Goal: Information Seeking & Learning: Check status

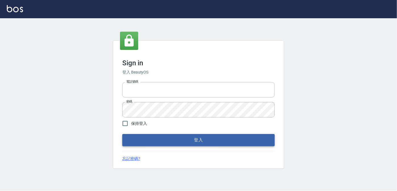
type input "0939367977"
click at [228, 140] on button "登入" at bounding box center [198, 140] width 152 height 12
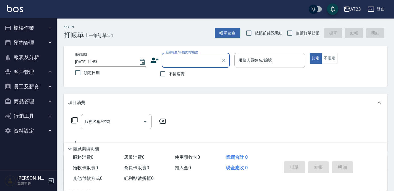
click at [32, 103] on button "商品管理" at bounding box center [28, 101] width 52 height 15
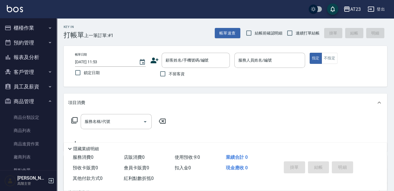
scroll to position [45, 0]
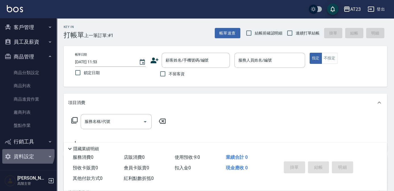
click at [26, 152] on button "資料設定" at bounding box center [28, 156] width 52 height 15
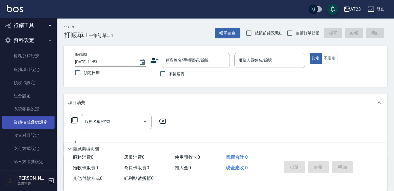
scroll to position [129, 0]
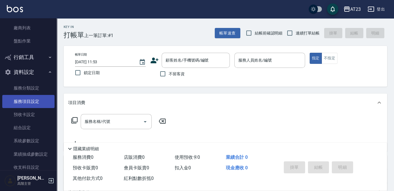
click at [32, 99] on link "服務項目設定" at bounding box center [28, 101] width 52 height 13
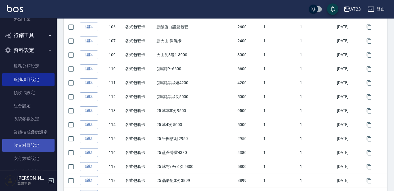
scroll to position [181, 0]
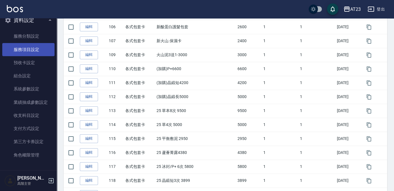
drag, startPoint x: 32, startPoint y: 47, endPoint x: 37, endPoint y: 52, distance: 6.4
click at [32, 47] on link "服務項目設定" at bounding box center [28, 49] width 52 height 13
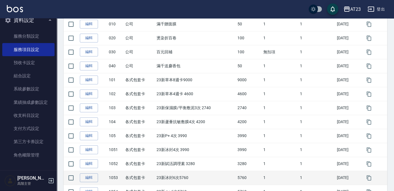
scroll to position [103, 0]
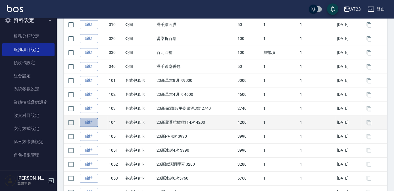
click at [93, 125] on link "編輯" at bounding box center [89, 122] width 18 height 9
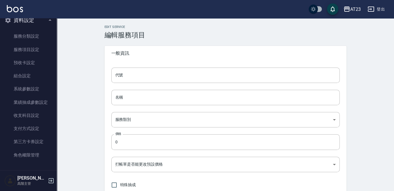
type input "104"
type input "23新蘆薈抗敏敷膜4次 4200"
type input "9bdbfeaf-4245-464b-a167-bf40ae861a23"
type input "4200"
type input "FALSE"
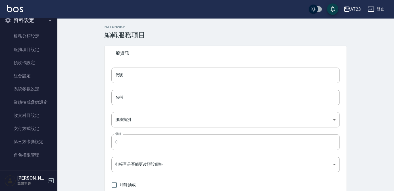
type input "none"
type input "UNSET"
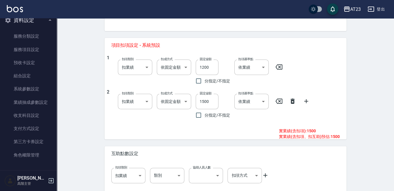
scroll to position [243, 0]
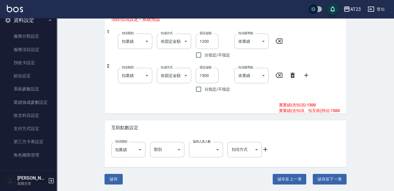
click at [107, 174] on button "儲存" at bounding box center [114, 178] width 18 height 11
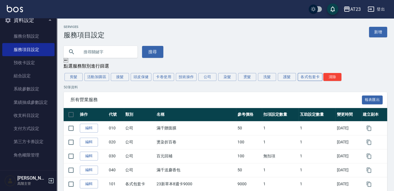
click at [308, 75] on button "各式包套卡" at bounding box center [310, 77] width 25 height 8
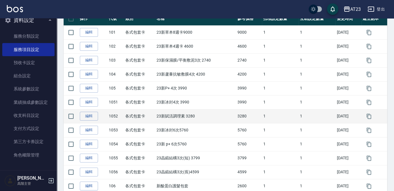
scroll to position [103, 0]
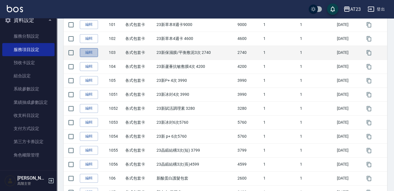
click at [92, 54] on link "編輯" at bounding box center [89, 52] width 18 height 9
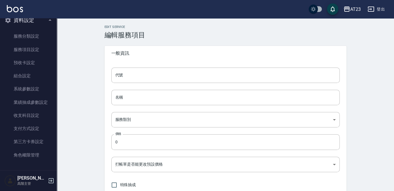
type input "103"
type input "23新保濕膜/平衡敷泥3次 2740"
type input "9bdbfeaf-4245-464b-a167-bf40ae861a23"
type input "2740"
type input "FALSE"
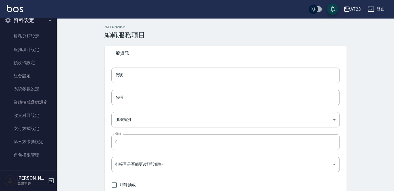
type input "none"
type input "UNSET"
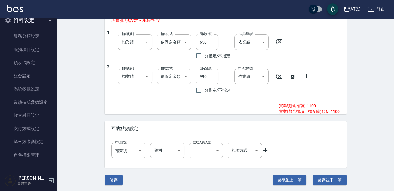
scroll to position [243, 0]
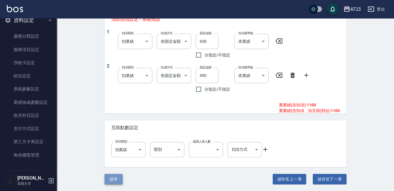
click at [114, 179] on button "儲存" at bounding box center [114, 178] width 18 height 11
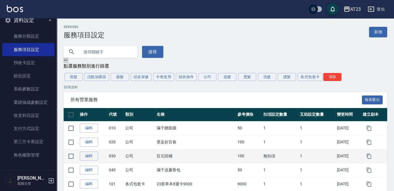
scroll to position [26, 0]
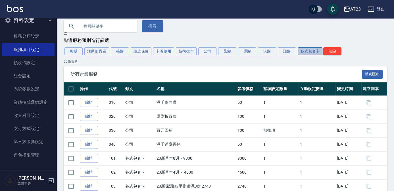
click at [313, 52] on button "各式包套卡" at bounding box center [310, 51] width 25 height 8
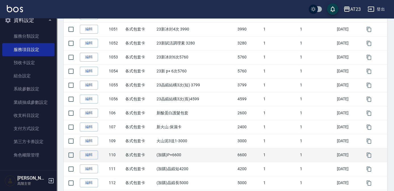
scroll to position [39, 0]
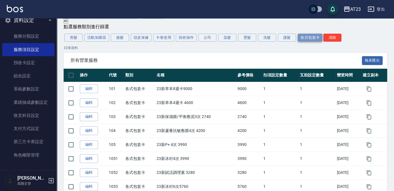
click at [305, 37] on button "各式包套卡" at bounding box center [310, 38] width 25 height 8
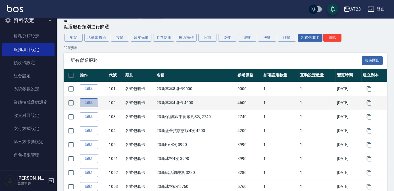
click at [87, 105] on link "編輯" at bounding box center [89, 102] width 18 height 9
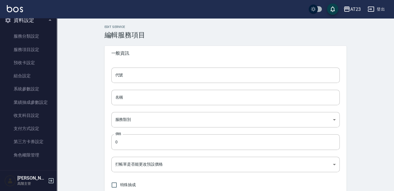
type input "102"
type input "23新草本4週卡 4600"
type input "9bdbfeaf-4245-464b-a167-bf40ae861a23"
type input "4600"
type input "FALSE"
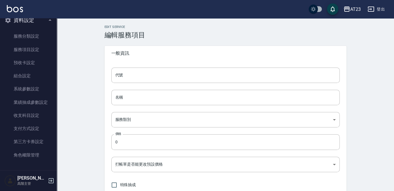
type input "none"
type input "UNSET"
type input "onSalary"
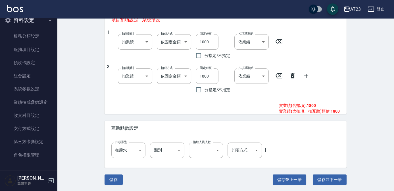
scroll to position [243, 0]
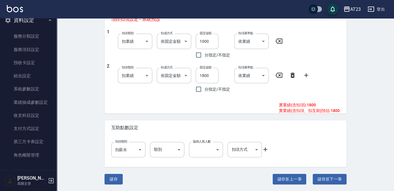
click at [115, 180] on button "儲存" at bounding box center [114, 178] width 18 height 11
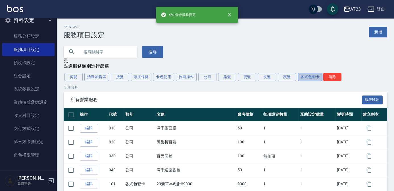
click at [303, 78] on button "各式包套卡" at bounding box center [310, 77] width 25 height 8
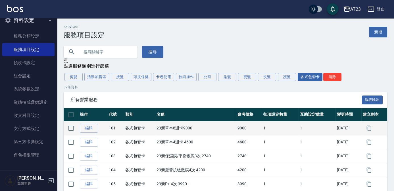
scroll to position [26, 0]
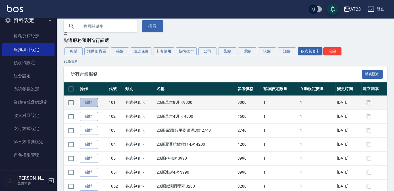
click at [95, 102] on link "編輯" at bounding box center [89, 102] width 18 height 9
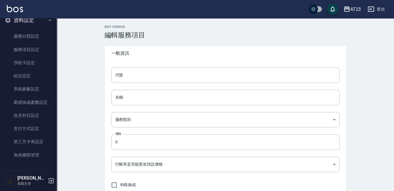
type input "101"
type input "23新草本8週卡9000"
type input "9bdbfeaf-4245-464b-a167-bf40ae861a23"
type input "9000"
type input "FALSE"
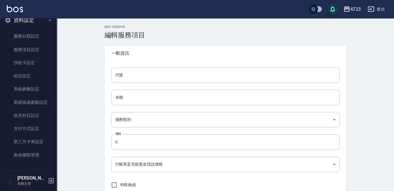
type input "none"
type input "UNSET"
type input "onSalary"
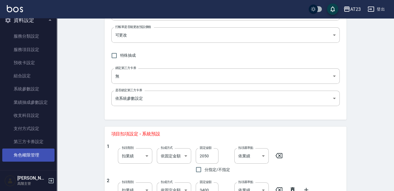
scroll to position [155, 0]
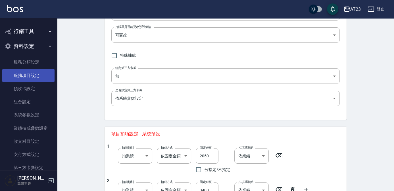
click at [35, 75] on link "服務項目設定" at bounding box center [28, 75] width 52 height 13
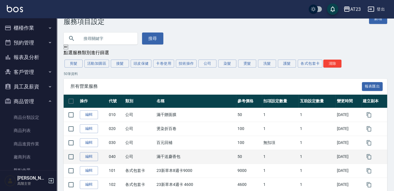
scroll to position [26, 0]
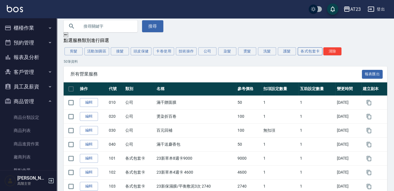
click at [318, 54] on button "各式包套卡" at bounding box center [310, 51] width 25 height 8
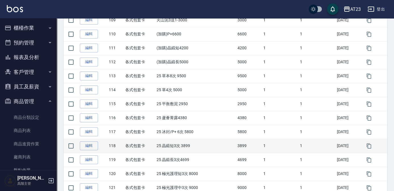
scroll to position [336, 0]
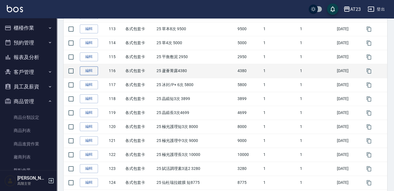
click at [93, 70] on link "編輯" at bounding box center [89, 70] width 18 height 9
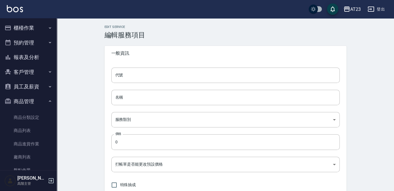
type input "116"
type input "25 蘆薈菁露4380"
type input "9bdbfeaf-4245-464b-a167-bf40ae861a23"
type input "4380"
type input "FALSE"
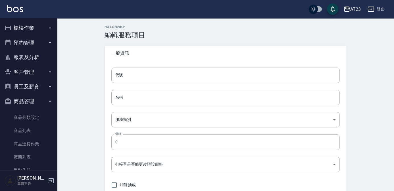
type input "none"
type input "UNSET"
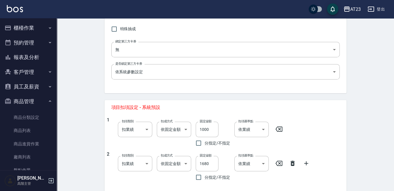
scroll to position [181, 0]
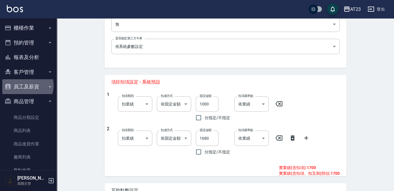
click at [26, 85] on button "員工及薪資" at bounding box center [28, 86] width 52 height 15
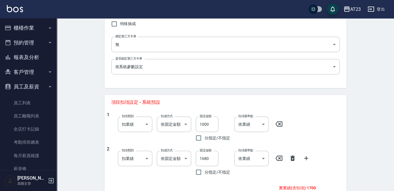
scroll to position [103, 0]
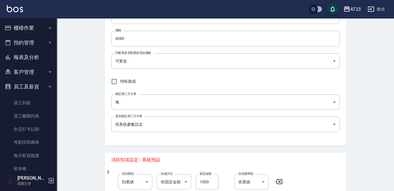
click at [32, 53] on button "報表及分析" at bounding box center [28, 57] width 52 height 15
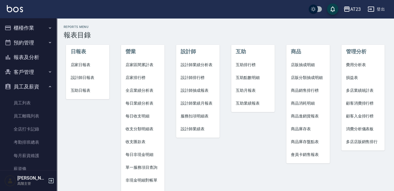
click at [86, 77] on span "設計師日報表" at bounding box center [88, 78] width 34 height 6
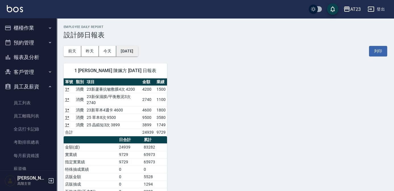
click at [138, 49] on button "[DATE]" at bounding box center [127, 51] width 22 height 11
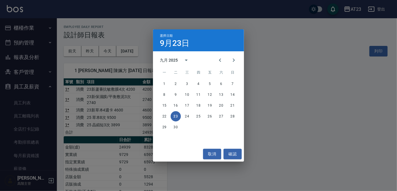
click at [176, 59] on div "九月 2025" at bounding box center [169, 60] width 18 height 6
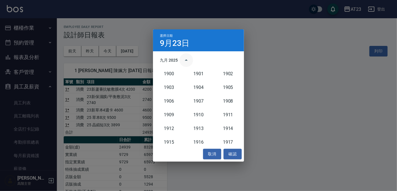
scroll to position [527, 0]
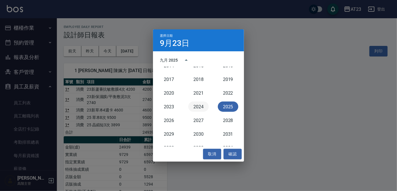
click at [198, 109] on button "2024" at bounding box center [198, 106] width 20 height 10
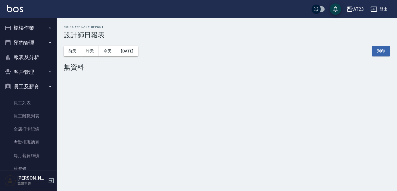
click at [146, 40] on div "前天 昨天 今天 [DATE] 列印" at bounding box center [227, 51] width 326 height 24
click at [135, 52] on button "[DATE]" at bounding box center [127, 51] width 22 height 11
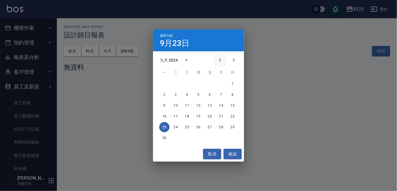
click at [222, 63] on icon "Previous month" at bounding box center [220, 60] width 7 height 7
click at [235, 63] on icon "Next month" at bounding box center [233, 60] width 7 height 7
click at [234, 65] on button "Next month" at bounding box center [234, 60] width 14 height 14
click at [168, 138] on button "30" at bounding box center [164, 138] width 10 height 10
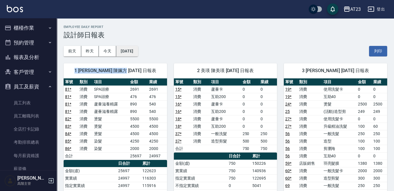
click at [135, 53] on button "[DATE]" at bounding box center [127, 51] width 22 height 11
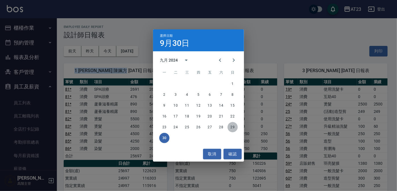
click at [233, 125] on button "29" at bounding box center [232, 127] width 10 height 10
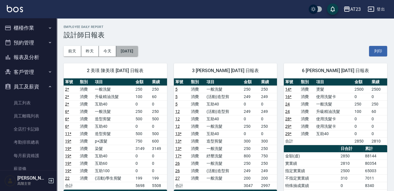
click at [135, 54] on button "[DATE]" at bounding box center [127, 51] width 22 height 11
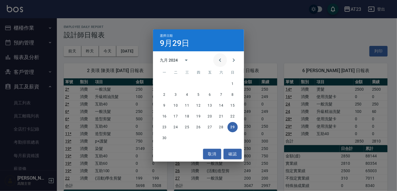
click at [217, 59] on icon "Previous month" at bounding box center [220, 60] width 7 height 7
click at [216, 59] on button "Previous month" at bounding box center [220, 60] width 14 height 14
click at [210, 127] on button "31" at bounding box center [210, 127] width 10 height 10
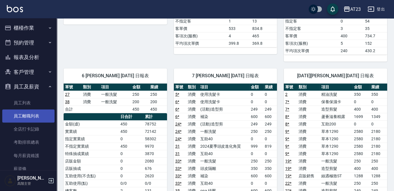
scroll to position [181, 0]
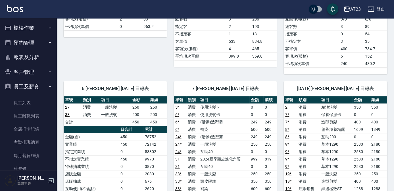
click at [26, 53] on button "報表及分析" at bounding box center [28, 57] width 52 height 15
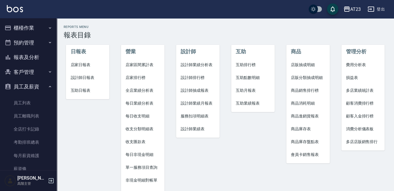
click at [88, 76] on span "設計師日報表" at bounding box center [88, 78] width 34 height 6
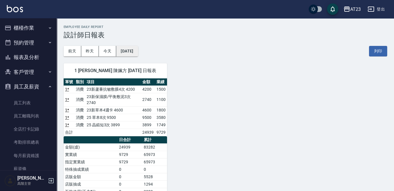
click at [135, 54] on button "[DATE]" at bounding box center [127, 51] width 22 height 11
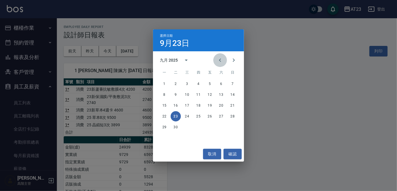
click at [224, 58] on button "Previous month" at bounding box center [220, 60] width 14 height 14
click at [224, 57] on button "Previous month" at bounding box center [220, 60] width 14 height 14
click at [178, 61] on div "七月 2025" at bounding box center [170, 60] width 20 height 6
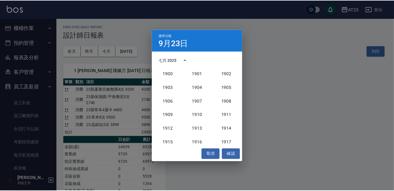
scroll to position [527, 0]
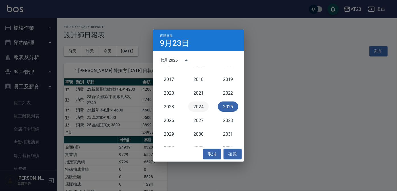
click at [200, 109] on button "2024" at bounding box center [198, 106] width 20 height 10
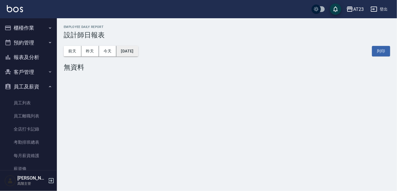
click at [126, 52] on button "[DATE]" at bounding box center [127, 51] width 22 height 11
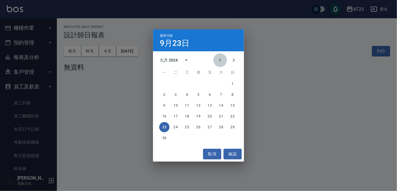
click at [218, 60] on icon "Previous month" at bounding box center [220, 60] width 7 height 7
click at [218, 61] on icon "Previous month" at bounding box center [220, 60] width 7 height 7
click at [219, 61] on icon "Previous month" at bounding box center [220, 60] width 7 height 7
click at [209, 102] on button "17" at bounding box center [210, 105] width 10 height 10
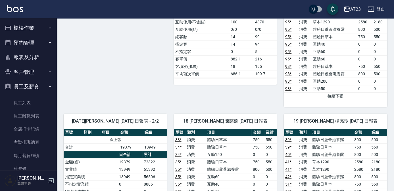
scroll to position [853, 0]
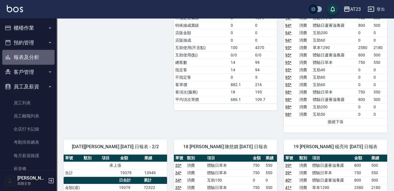
click at [32, 57] on button "報表及分析" at bounding box center [28, 57] width 52 height 15
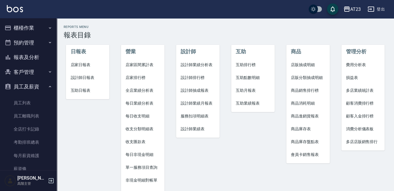
click at [203, 68] on li "設計師業績分析表" at bounding box center [198, 64] width 44 height 13
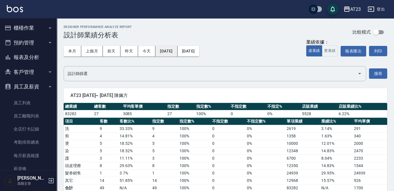
click at [177, 48] on button "[DATE]" at bounding box center [167, 51] width 22 height 11
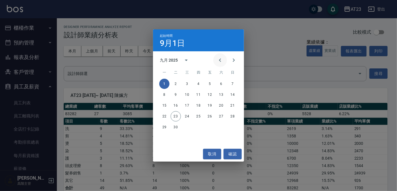
click at [218, 63] on icon "Previous month" at bounding box center [220, 60] width 7 height 7
click at [219, 63] on icon "Previous month" at bounding box center [220, 60] width 7 height 7
click at [180, 59] on button "calendar view is open, switch to year view" at bounding box center [186, 60] width 14 height 14
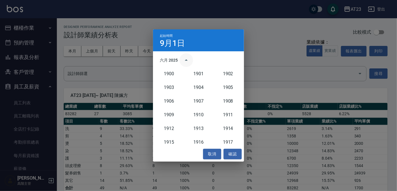
scroll to position [527, 0]
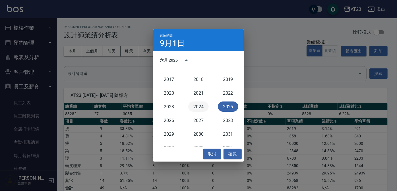
click at [199, 105] on button "2024" at bounding box center [198, 106] width 20 height 10
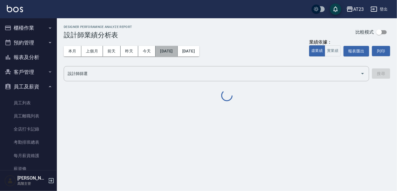
click at [162, 49] on button "[DATE]" at bounding box center [167, 51] width 22 height 11
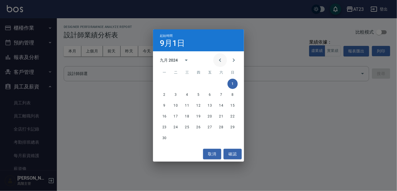
drag, startPoint x: 220, startPoint y: 68, endPoint x: 220, endPoint y: 64, distance: 4.0
click at [220, 68] on span "六" at bounding box center [221, 72] width 10 height 11
click at [223, 59] on icon "Previous month" at bounding box center [220, 60] width 7 height 7
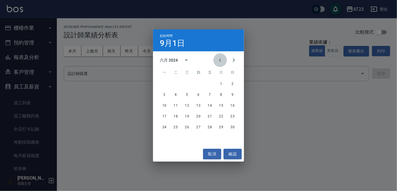
click at [223, 59] on icon "Previous month" at bounding box center [220, 60] width 7 height 7
click at [211, 104] on button "17" at bounding box center [210, 105] width 10 height 10
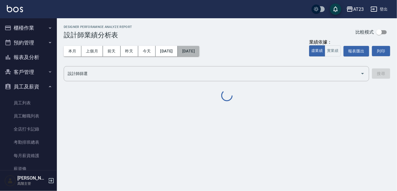
click at [199, 49] on button "[DATE]" at bounding box center [189, 51] width 22 height 11
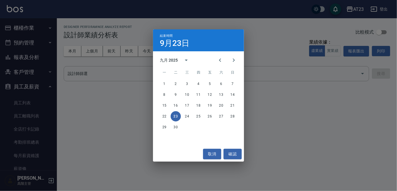
click at [176, 55] on div "九月 2025" at bounding box center [176, 60] width 33 height 14
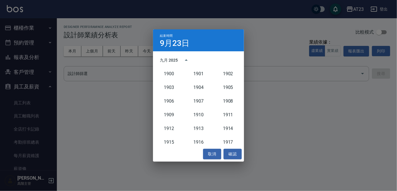
scroll to position [527, 0]
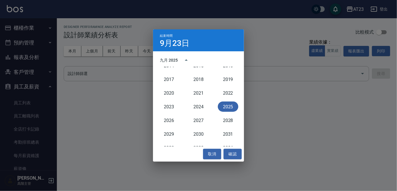
click at [224, 106] on button "2025" at bounding box center [228, 106] width 20 height 10
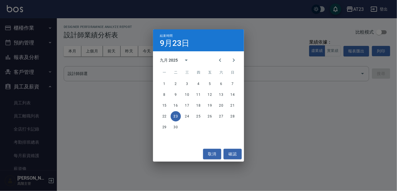
click at [172, 58] on div "九月 2025" at bounding box center [169, 60] width 18 height 6
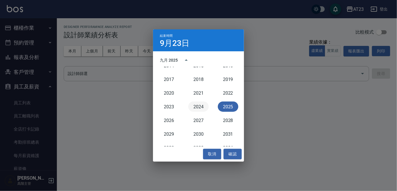
click at [198, 109] on button "2024" at bounding box center [198, 106] width 20 height 10
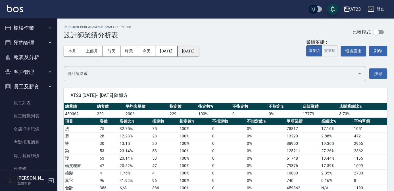
click at [199, 50] on button "[DATE]" at bounding box center [189, 51] width 22 height 11
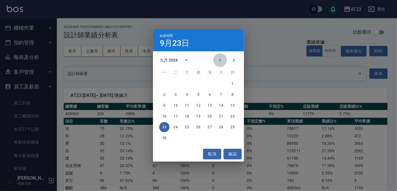
click at [221, 59] on icon "Previous month" at bounding box center [220, 60] width 7 height 7
click at [222, 59] on icon "Previous month" at bounding box center [220, 60] width 7 height 7
click at [210, 128] on button "31" at bounding box center [210, 127] width 10 height 10
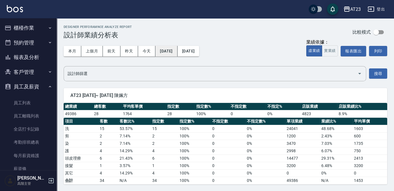
click at [164, 55] on div "本月 上個月 前天 昨天 今天 [DATE] [DATE]" at bounding box center [132, 51] width 136 height 24
click at [169, 52] on button "[DATE]" at bounding box center [167, 51] width 22 height 11
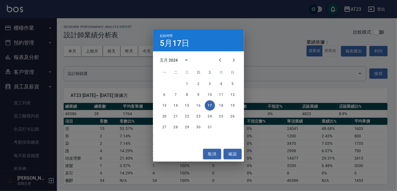
click at [282, 52] on div "起始時間 5月17日 五月 2024 一 二 三 四 五 六 日 1 2 3 4 5 6 7 8 9 10 11 12 13 14 15 16 17 18 1…" at bounding box center [198, 95] width 397 height 191
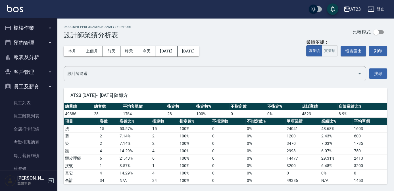
click at [33, 54] on button "報表及分析" at bounding box center [28, 57] width 52 height 15
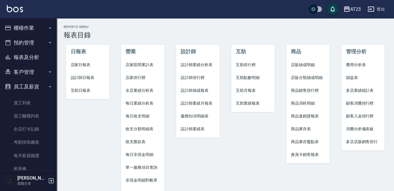
click at [84, 76] on span "設計師日報表" at bounding box center [88, 78] width 34 height 6
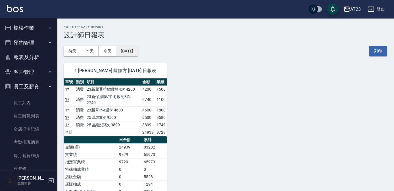
click at [130, 49] on button "[DATE]" at bounding box center [127, 51] width 22 height 11
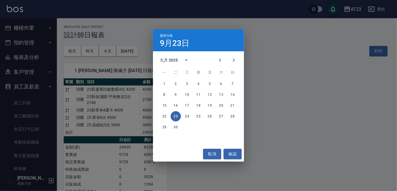
click at [176, 55] on div "九月 2025" at bounding box center [176, 60] width 33 height 14
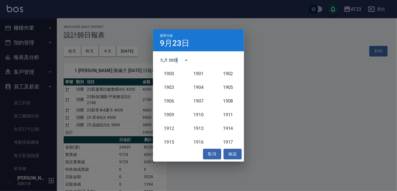
scroll to position [527, 0]
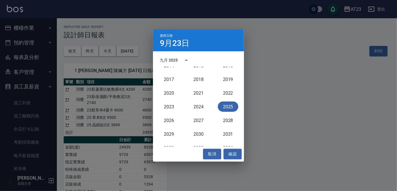
click at [24, 99] on div "選擇日期 9月23日 九月 2025 1900 1901 1902 1903 1904 1905 1906 1907 1908 1909 1910 1911 …" at bounding box center [198, 95] width 397 height 191
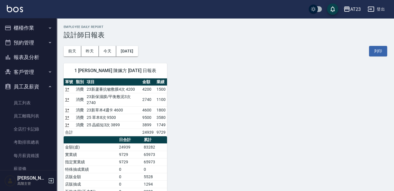
click at [25, 58] on button "報表及分析" at bounding box center [28, 57] width 52 height 15
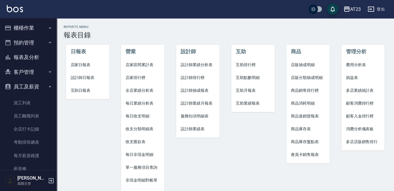
click at [198, 65] on span "設計師業績分析表" at bounding box center [198, 65] width 34 height 6
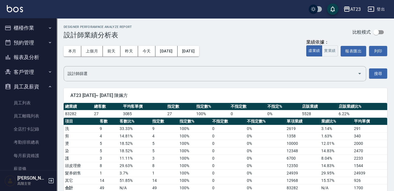
click at [39, 54] on button "報表及分析" at bounding box center [28, 57] width 52 height 15
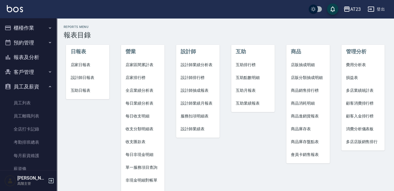
click at [197, 100] on span "設計師業績月報表" at bounding box center [198, 103] width 34 height 6
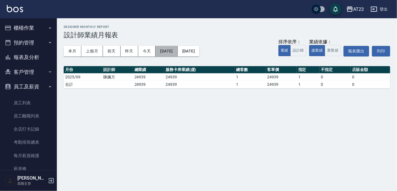
click at [173, 51] on button "[DATE]" at bounding box center [167, 51] width 22 height 11
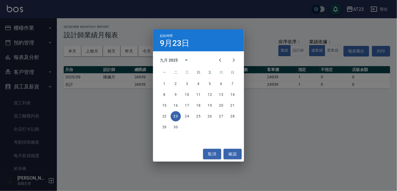
click at [177, 66] on div "九月 2025" at bounding box center [176, 60] width 33 height 14
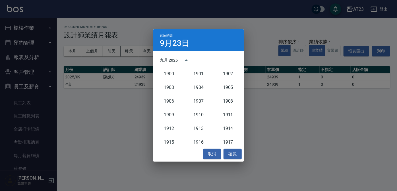
scroll to position [527, 0]
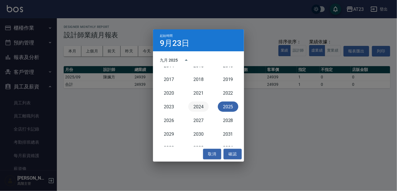
click at [197, 107] on button "2024" at bounding box center [198, 106] width 20 height 10
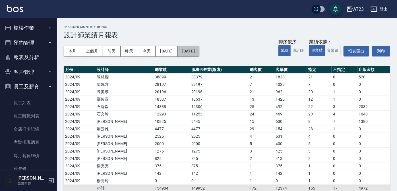
click at [199, 51] on button "[DATE]" at bounding box center [189, 51] width 22 height 11
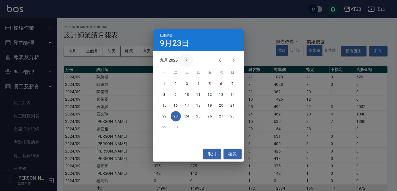
click at [181, 58] on button "calendar view is open, switch to year view" at bounding box center [186, 60] width 14 height 14
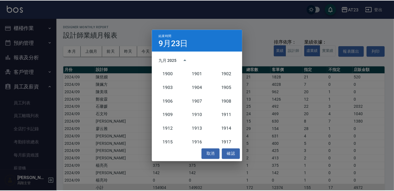
scroll to position [527, 0]
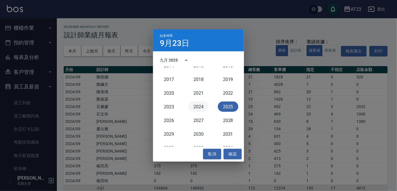
click at [199, 105] on button "2024" at bounding box center [198, 106] width 20 height 10
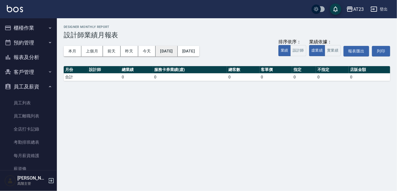
click at [173, 53] on button "[DATE]" at bounding box center [167, 51] width 22 height 11
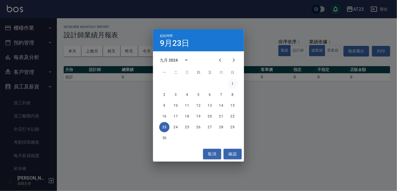
click at [233, 86] on button "1" at bounding box center [232, 83] width 10 height 10
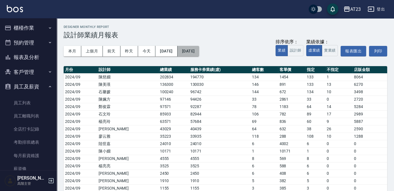
click at [196, 49] on button "[DATE]" at bounding box center [189, 51] width 22 height 11
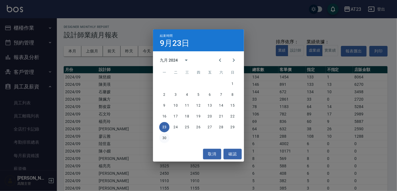
click at [163, 137] on button "30" at bounding box center [164, 138] width 10 height 10
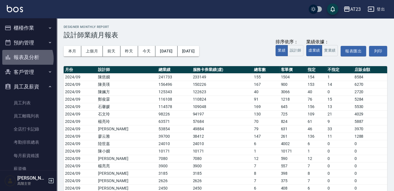
click at [24, 59] on button "報表及分析" at bounding box center [28, 57] width 52 height 15
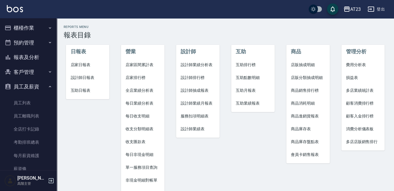
click at [208, 103] on span "設計師業績月報表" at bounding box center [198, 103] width 34 height 6
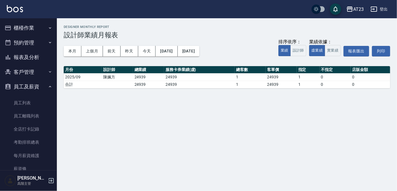
click at [23, 55] on button "報表及分析" at bounding box center [28, 57] width 52 height 15
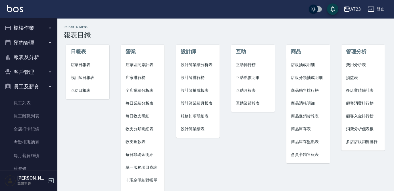
click at [197, 101] on span "設計師業績月報表" at bounding box center [198, 103] width 34 height 6
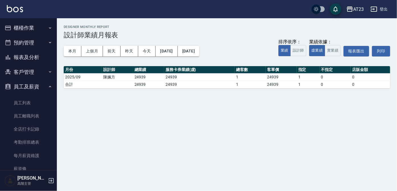
click at [28, 55] on button "報表及分析" at bounding box center [28, 57] width 52 height 15
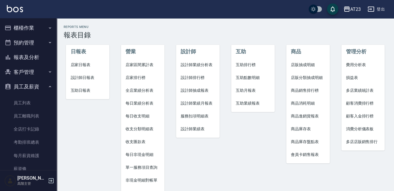
click at [197, 127] on span "設計師業績表" at bounding box center [198, 129] width 34 height 6
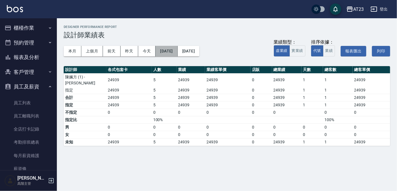
click at [177, 52] on button "[DATE]" at bounding box center [167, 51] width 22 height 11
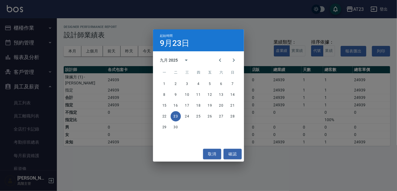
click at [177, 61] on div "九月 2025" at bounding box center [170, 60] width 20 height 6
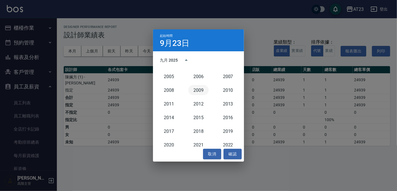
scroll to position [527, 0]
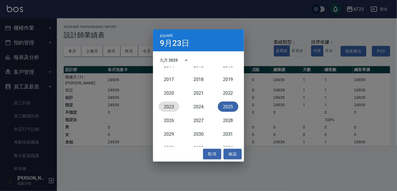
click at [167, 109] on button "2023" at bounding box center [169, 106] width 20 height 10
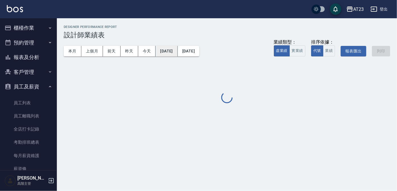
click at [177, 54] on button "[DATE]" at bounding box center [167, 51] width 22 height 11
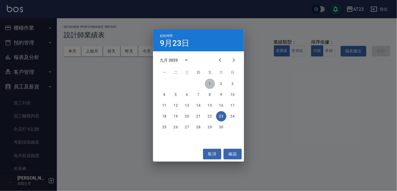
click at [212, 83] on button "1" at bounding box center [210, 83] width 10 height 10
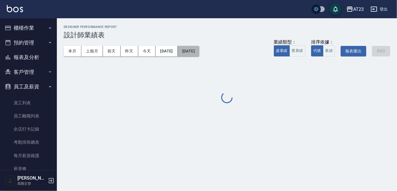
click at [196, 55] on button "[DATE]" at bounding box center [189, 51] width 22 height 11
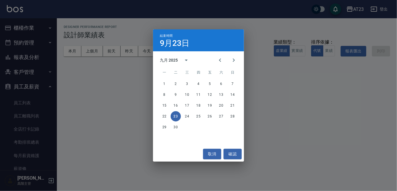
click at [177, 58] on div "九月 2025" at bounding box center [169, 60] width 18 height 6
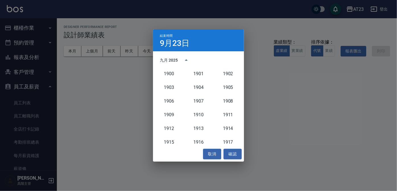
scroll to position [527, 0]
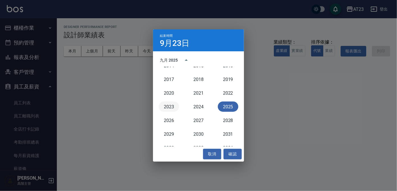
click at [167, 108] on button "2023" at bounding box center [169, 106] width 20 height 10
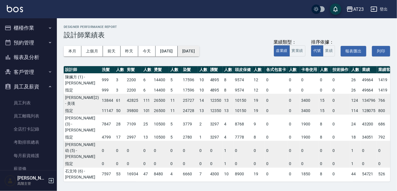
click at [199, 51] on button "[DATE]" at bounding box center [189, 51] width 22 height 11
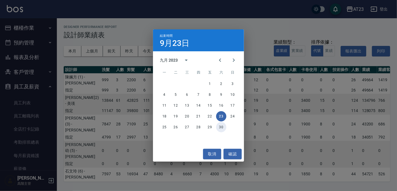
click at [222, 128] on button "30" at bounding box center [221, 127] width 10 height 10
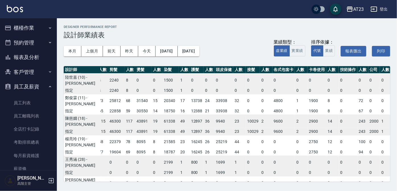
scroll to position [155, 0]
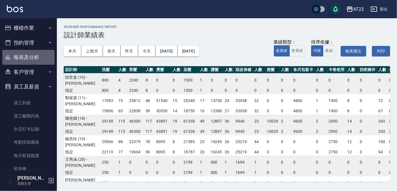
click at [28, 59] on button "報表及分析" at bounding box center [28, 57] width 52 height 15
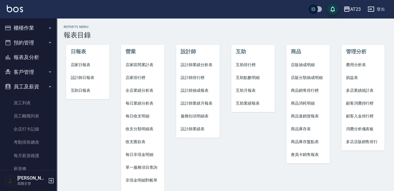
click at [205, 105] on span "設計師業績月報表" at bounding box center [198, 103] width 34 height 6
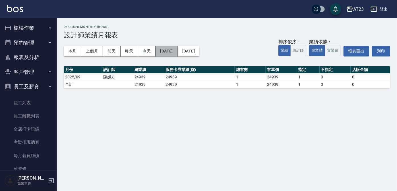
click at [165, 51] on button "[DATE]" at bounding box center [167, 51] width 22 height 11
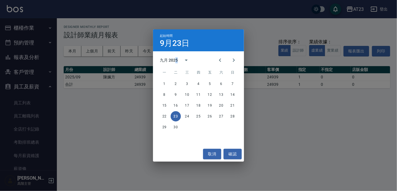
click at [175, 58] on div "九月 2025" at bounding box center [169, 60] width 18 height 6
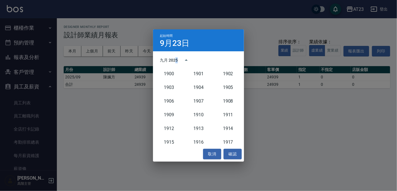
scroll to position [527, 0]
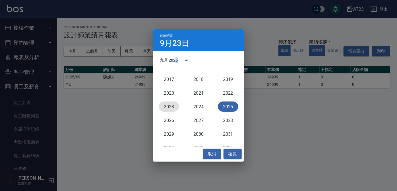
click at [172, 105] on button "2023" at bounding box center [169, 106] width 20 height 10
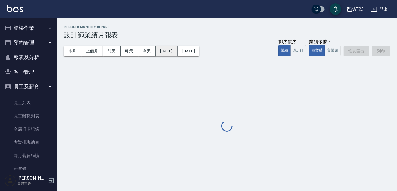
click at [175, 50] on button "[DATE]" at bounding box center [167, 51] width 22 height 11
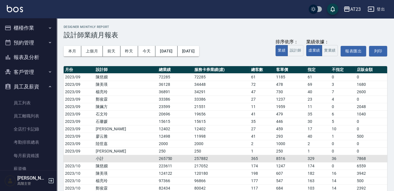
click at [33, 60] on button "報表及分析" at bounding box center [28, 57] width 52 height 15
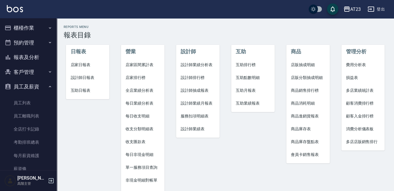
click at [204, 66] on span "設計師業績分析表" at bounding box center [198, 65] width 34 height 6
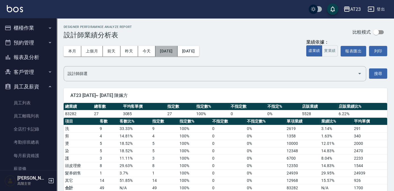
click at [167, 51] on button "[DATE]" at bounding box center [167, 51] width 22 height 11
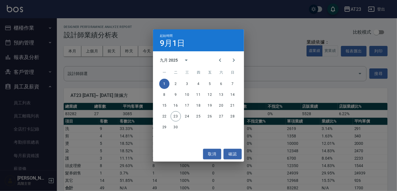
click at [174, 62] on div "九月 2025" at bounding box center [169, 60] width 18 height 6
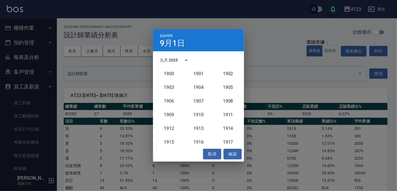
scroll to position [527, 0]
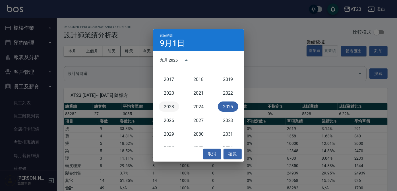
click at [171, 104] on button "2023" at bounding box center [169, 106] width 20 height 10
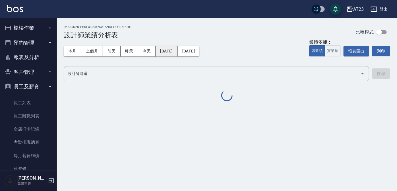
click at [177, 49] on button "[DATE]" at bounding box center [167, 51] width 22 height 11
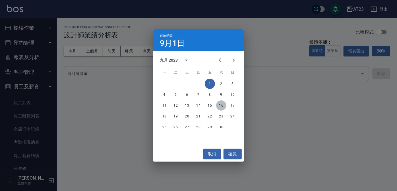
click at [222, 107] on button "16" at bounding box center [221, 105] width 10 height 10
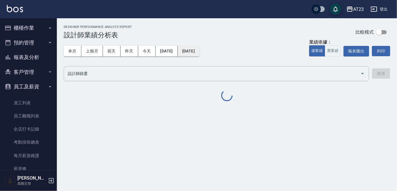
click at [199, 49] on button "[DATE]" at bounding box center [189, 51] width 22 height 11
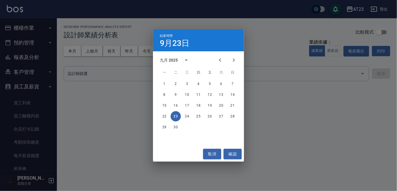
click at [177, 57] on div "九月 2025" at bounding box center [176, 60] width 33 height 14
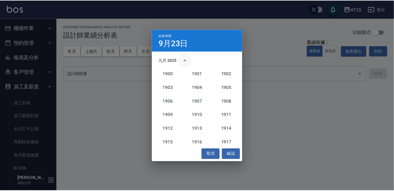
scroll to position [527, 0]
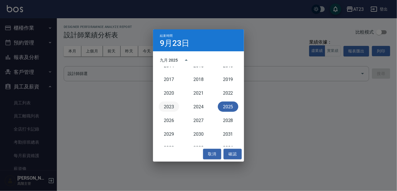
click at [169, 105] on button "2023" at bounding box center [169, 106] width 20 height 10
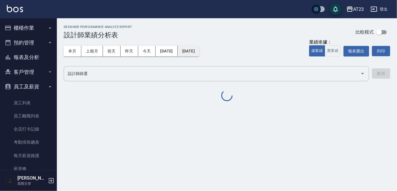
click at [199, 55] on button "[DATE]" at bounding box center [189, 51] width 22 height 11
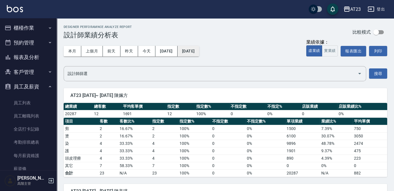
click at [199, 52] on button "[DATE]" at bounding box center [189, 51] width 22 height 11
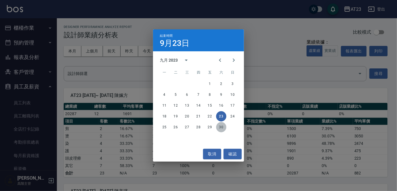
click at [222, 125] on button "30" at bounding box center [221, 127] width 10 height 10
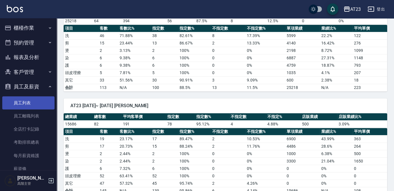
scroll to position [439, 0]
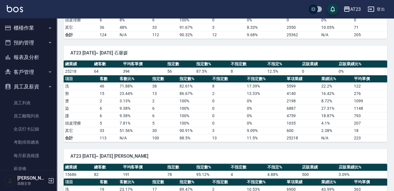
click at [35, 58] on button "報表及分析" at bounding box center [28, 57] width 52 height 15
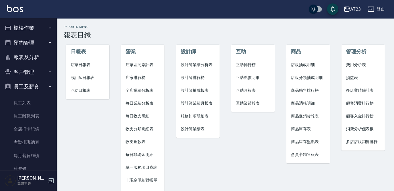
click at [88, 75] on span "設計師日報表" at bounding box center [88, 78] width 34 height 6
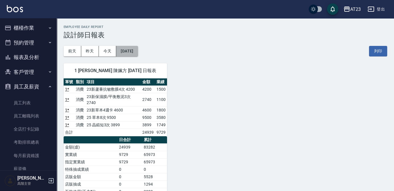
click at [137, 51] on button "[DATE]" at bounding box center [127, 51] width 22 height 11
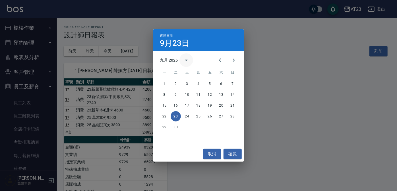
click at [184, 60] on icon "calendar view is open, switch to year view" at bounding box center [186, 60] width 7 height 7
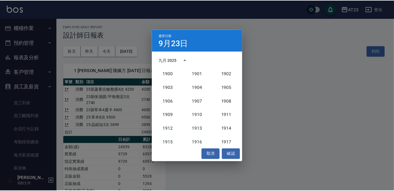
scroll to position [527, 0]
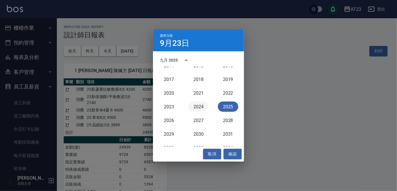
click at [200, 102] on button "2024" at bounding box center [198, 106] width 20 height 10
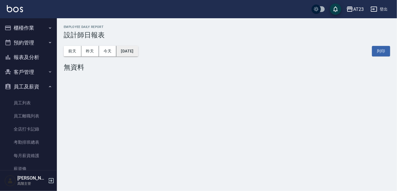
click at [132, 50] on button "[DATE]" at bounding box center [127, 51] width 22 height 11
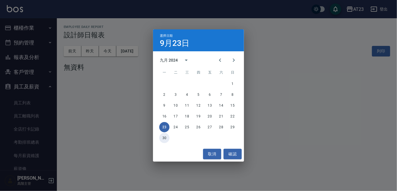
click at [162, 138] on button "30" at bounding box center [164, 138] width 10 height 10
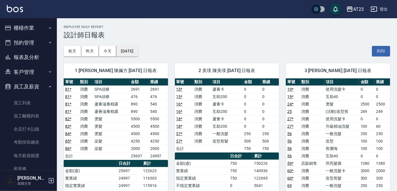
click at [138, 48] on button "[DATE]" at bounding box center [127, 51] width 22 height 11
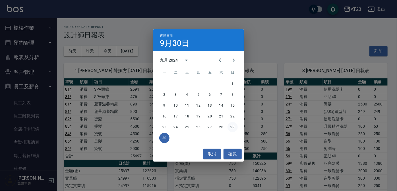
click at [230, 125] on button "29" at bounding box center [232, 127] width 10 height 10
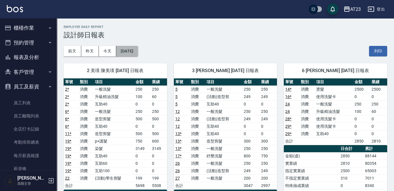
click at [138, 51] on button "[DATE]" at bounding box center [127, 51] width 22 height 11
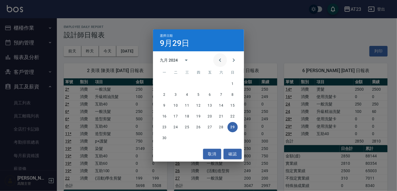
click at [220, 60] on icon "Previous month" at bounding box center [220, 59] width 2 height 3
click at [220, 59] on icon "Previous month" at bounding box center [220, 59] width 2 height 3
click at [207, 104] on button "17" at bounding box center [210, 105] width 10 height 10
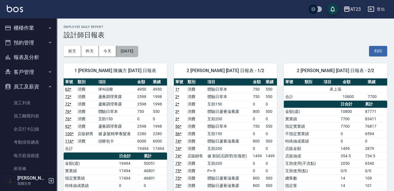
click at [133, 49] on button "[DATE]" at bounding box center [127, 51] width 22 height 11
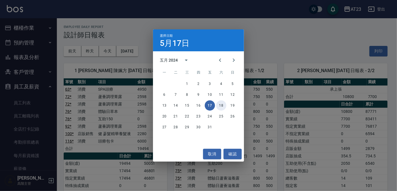
click at [223, 106] on button "18" at bounding box center [221, 105] width 10 height 10
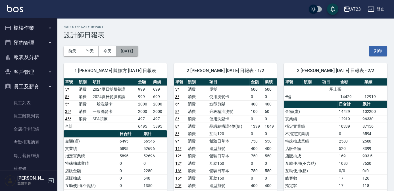
click at [138, 49] on button "[DATE]" at bounding box center [127, 51] width 22 height 11
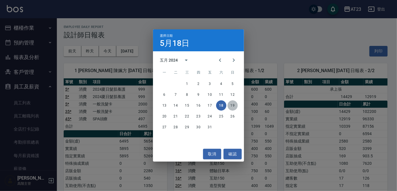
click at [229, 106] on button "19" at bounding box center [232, 105] width 10 height 10
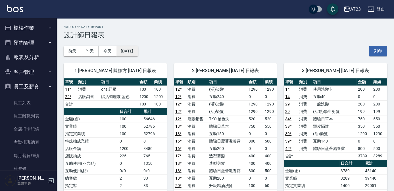
click at [138, 49] on button "[DATE]" at bounding box center [127, 51] width 22 height 11
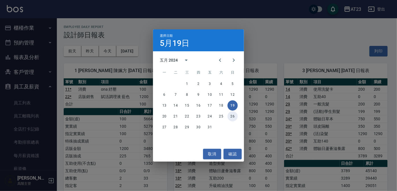
click at [233, 117] on button "26" at bounding box center [232, 116] width 10 height 10
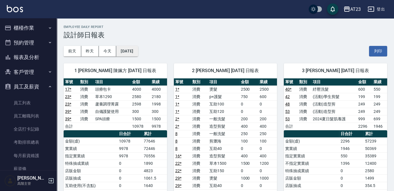
click at [136, 52] on button "[DATE]" at bounding box center [127, 51] width 22 height 11
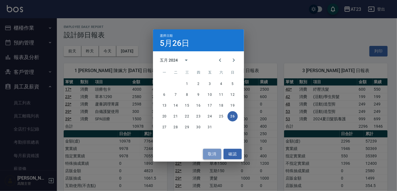
click at [219, 154] on button "取消" at bounding box center [212, 153] width 18 height 11
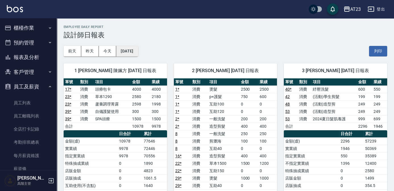
click at [138, 55] on button "[DATE]" at bounding box center [127, 51] width 22 height 11
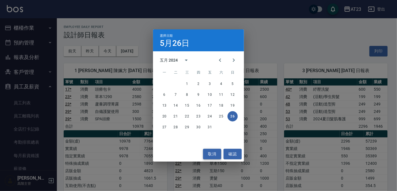
click at [214, 155] on button "取消" at bounding box center [212, 153] width 18 height 11
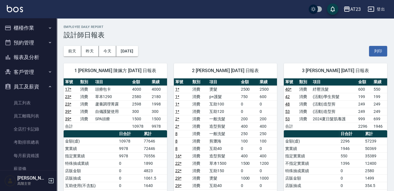
click at [146, 44] on div "前天 昨天 今天 [DATE] 列印" at bounding box center [226, 51] width 324 height 24
click at [138, 50] on button "[DATE]" at bounding box center [127, 51] width 22 height 11
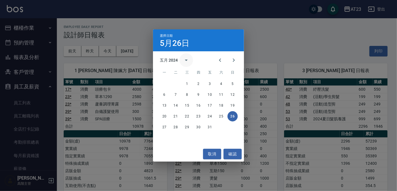
click at [180, 61] on button "calendar view is open, switch to year view" at bounding box center [186, 60] width 14 height 14
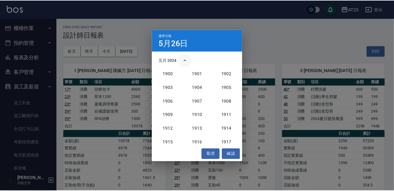
scroll to position [527, 0]
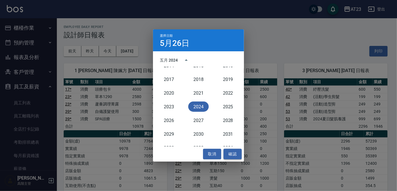
click at [237, 156] on button "確認" at bounding box center [233, 153] width 18 height 11
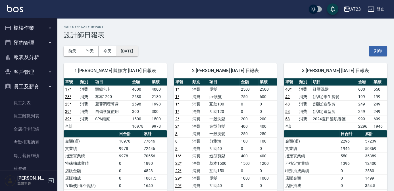
click at [137, 49] on button "[DATE]" at bounding box center [127, 51] width 22 height 11
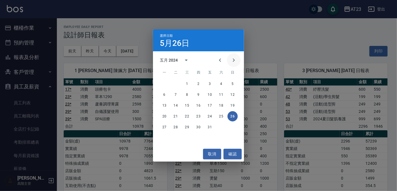
click at [231, 59] on icon "Next month" at bounding box center [233, 60] width 7 height 7
click at [220, 59] on icon "Previous month" at bounding box center [220, 60] width 7 height 7
click at [235, 62] on icon "Next month" at bounding box center [233, 60] width 7 height 7
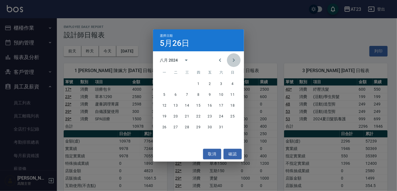
click at [235, 62] on icon "Next month" at bounding box center [233, 60] width 7 height 7
click at [233, 83] on button "1" at bounding box center [232, 83] width 10 height 10
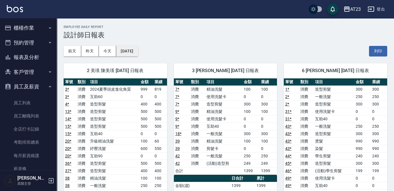
click at [122, 49] on button "[DATE]" at bounding box center [127, 51] width 22 height 11
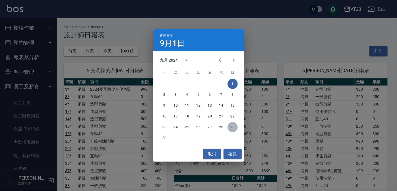
click at [236, 125] on button "29" at bounding box center [232, 127] width 10 height 10
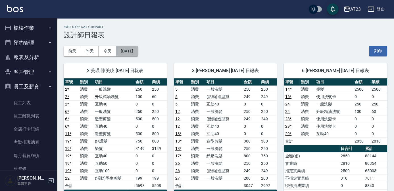
click at [138, 53] on button "[DATE]" at bounding box center [127, 51] width 22 height 11
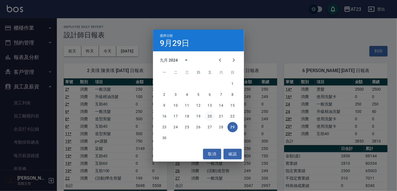
click at [212, 115] on button "20" at bounding box center [210, 116] width 10 height 10
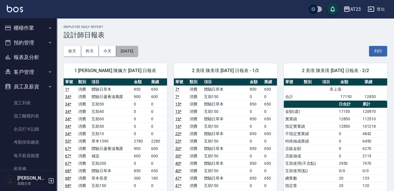
click at [138, 52] on button "[DATE]" at bounding box center [127, 51] width 22 height 11
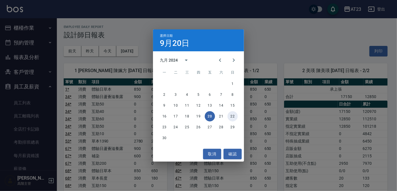
click at [231, 117] on button "22" at bounding box center [232, 116] width 10 height 10
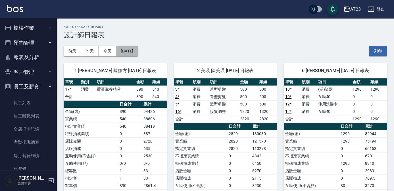
click at [134, 49] on button "[DATE]" at bounding box center [127, 51] width 22 height 11
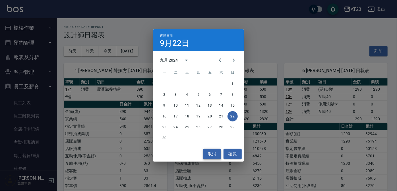
click at [210, 157] on button "取消" at bounding box center [212, 153] width 18 height 11
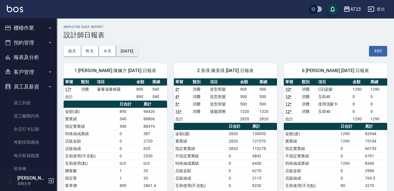
click at [134, 45] on div "前天 昨天 今天 [DATE] 列印" at bounding box center [226, 51] width 324 height 24
click at [134, 51] on button "[DATE]" at bounding box center [127, 51] width 22 height 11
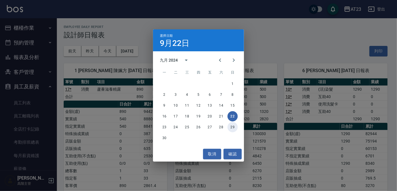
click at [230, 127] on button "29" at bounding box center [232, 127] width 10 height 10
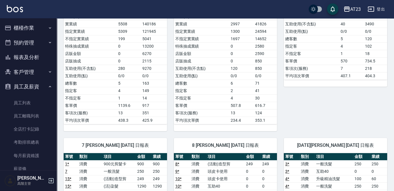
scroll to position [258, 0]
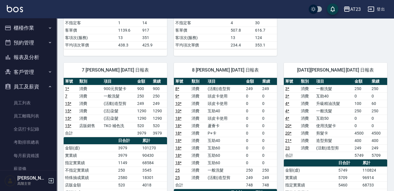
click at [32, 55] on button "報表及分析" at bounding box center [28, 57] width 52 height 15
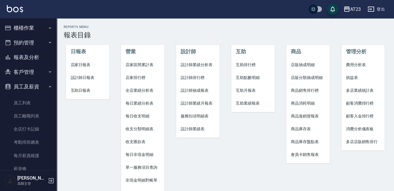
click at [194, 102] on span "設計師業績月報表" at bounding box center [198, 103] width 34 height 6
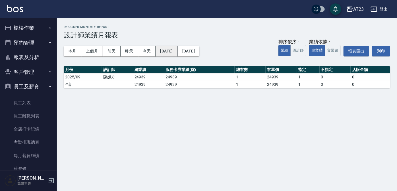
click at [165, 51] on button "[DATE]" at bounding box center [167, 51] width 22 height 11
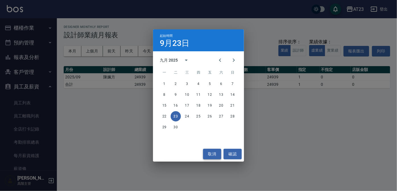
click at [216, 153] on button "取消" at bounding box center [212, 153] width 18 height 11
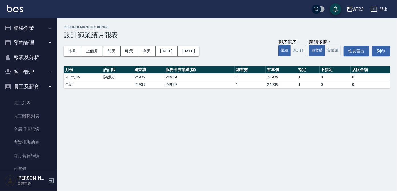
click at [25, 58] on button "報表及分析" at bounding box center [28, 57] width 52 height 15
